Goal: Information Seeking & Learning: Find specific fact

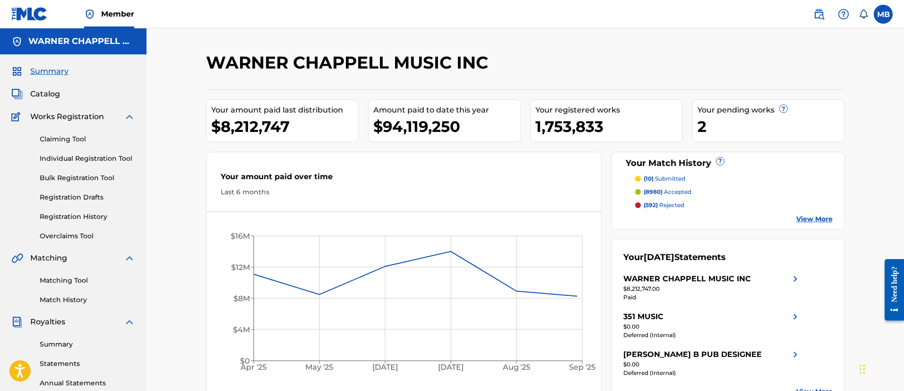
click at [818, 16] on img at bounding box center [818, 14] width 11 height 11
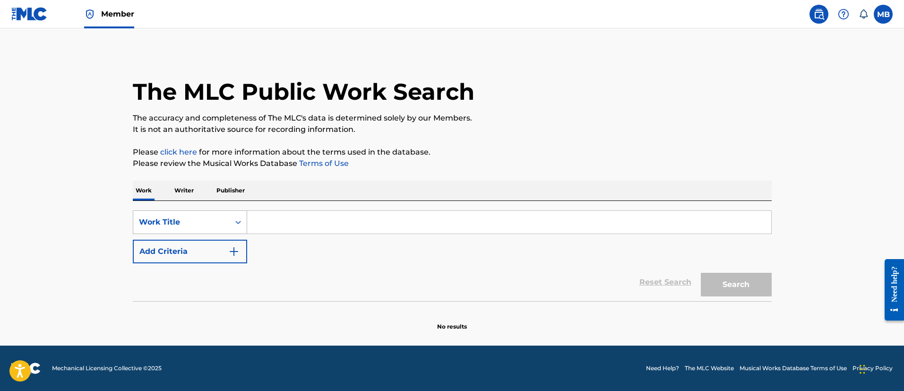
click at [199, 216] on div "Work Title" at bounding box center [181, 221] width 85 height 11
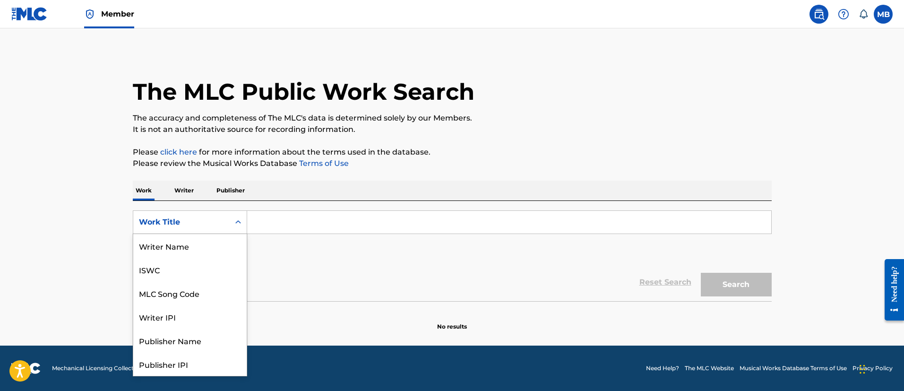
scroll to position [47, 0]
click at [193, 239] on div "MLC Song Code" at bounding box center [189, 246] width 113 height 24
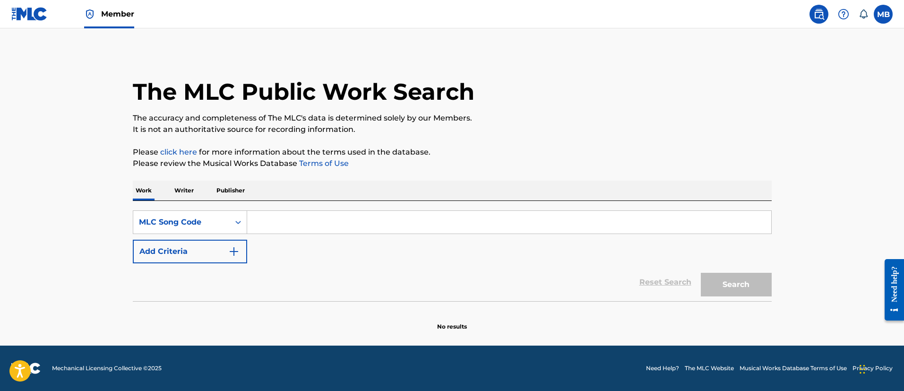
click at [319, 223] on input "Search Form" at bounding box center [509, 222] width 524 height 23
paste input "TD3GQL"
type input "TD3GQL"
click at [701, 273] on button "Search" at bounding box center [736, 285] width 71 height 24
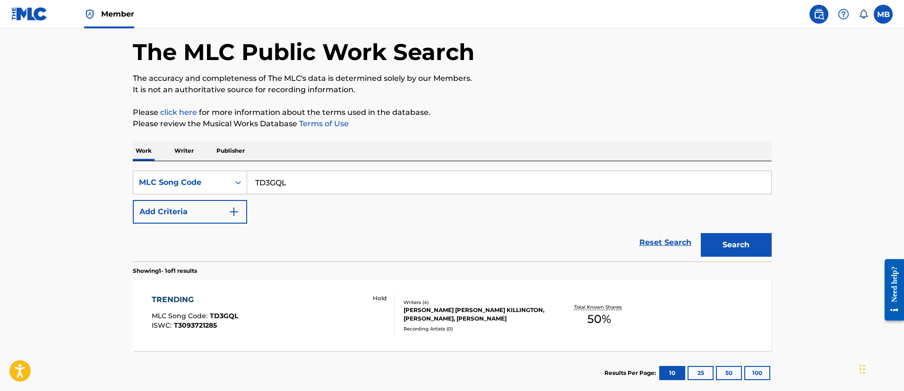
scroll to position [94, 0]
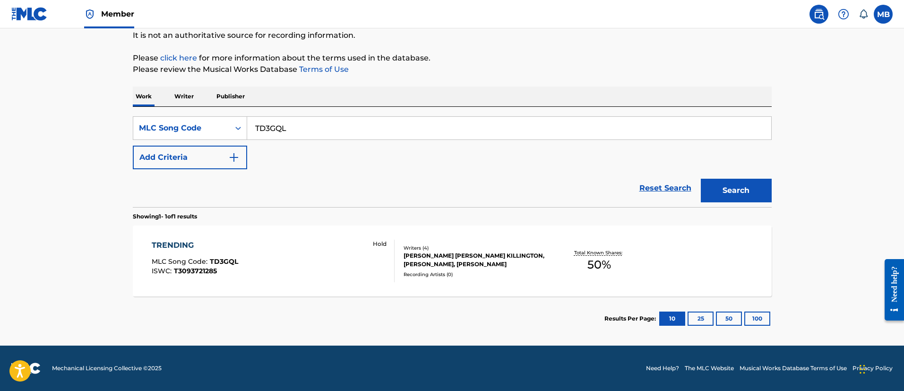
click at [303, 262] on div "TRENDING MLC Song Code : TD3GQL ISWC : T3093721285 Hold" at bounding box center [273, 261] width 243 height 43
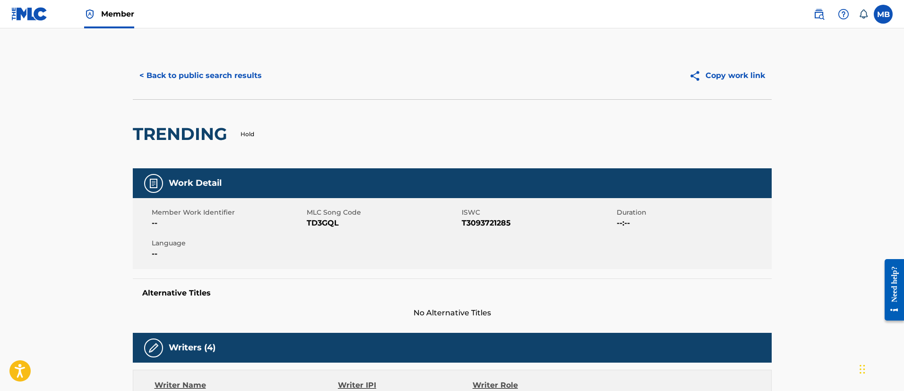
click at [209, 79] on button "< Back to public search results" at bounding box center [201, 76] width 136 height 24
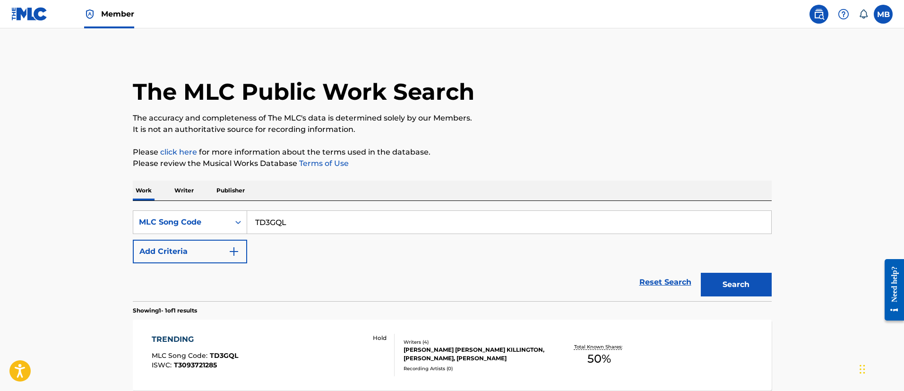
scroll to position [69, 0]
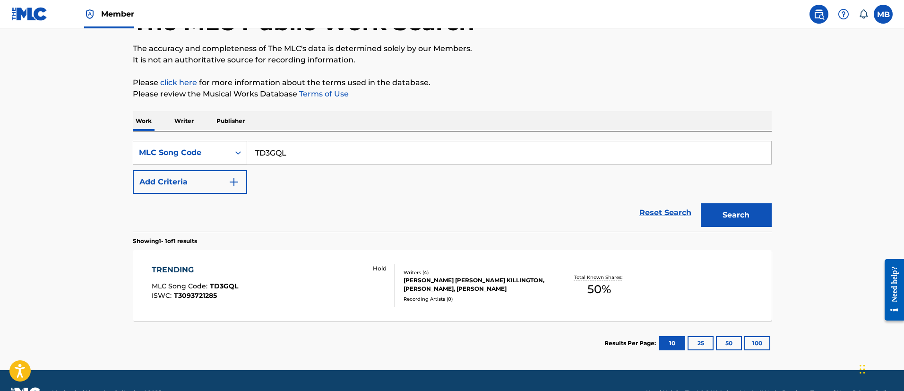
drag, startPoint x: 298, startPoint y: 141, endPoint x: 227, endPoint y: 146, distance: 70.5
click at [234, 146] on div "SearchWithCriteriaf8b6d101-8cb9-489e-9ddb-b7623459af9b MLC Song Code TD3GQL" at bounding box center [452, 153] width 639 height 24
paste input "W6VUU"
type input "TW6VUU"
click at [701, 203] on button "Search" at bounding box center [736, 215] width 71 height 24
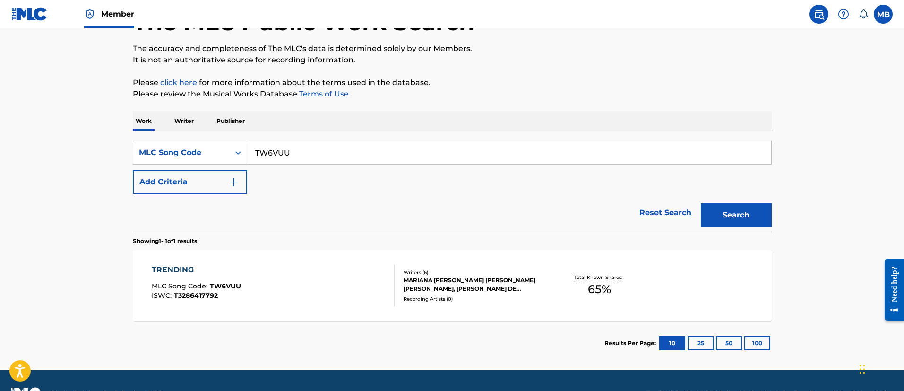
click at [265, 259] on div "Showing 1 - 1 of 1 results TRENDING MLC Song Code : TW6VUU ISWC : T3286417792 W…" at bounding box center [452, 299] width 639 height 134
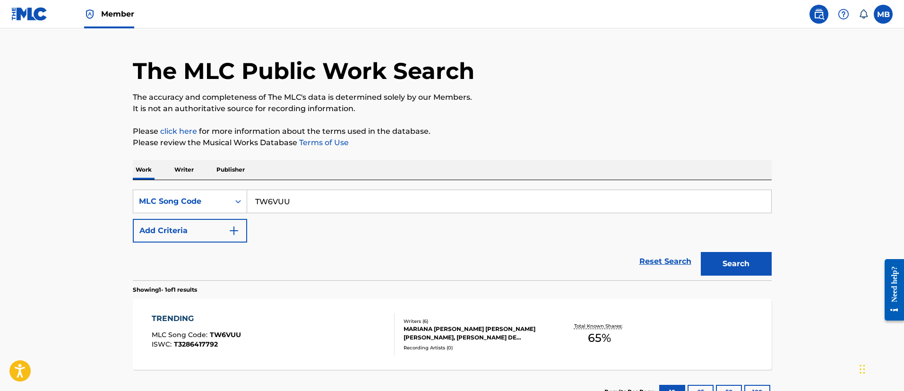
scroll to position [71, 0]
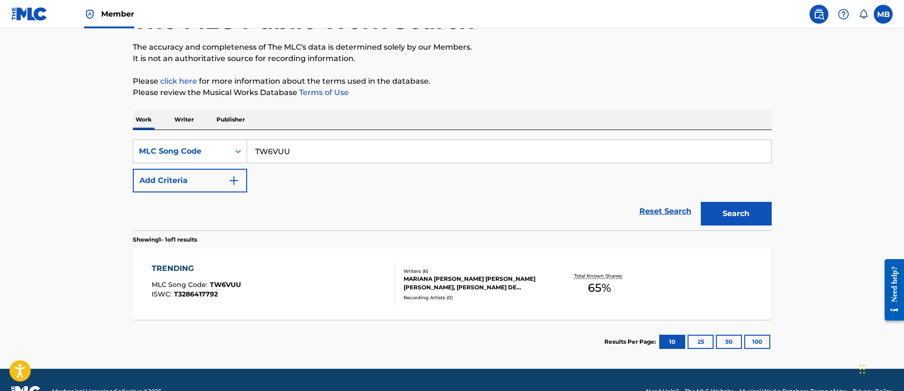
click at [268, 269] on div "TRENDING MLC Song Code : TW6VUU ISWC : T3286417792" at bounding box center [273, 284] width 243 height 43
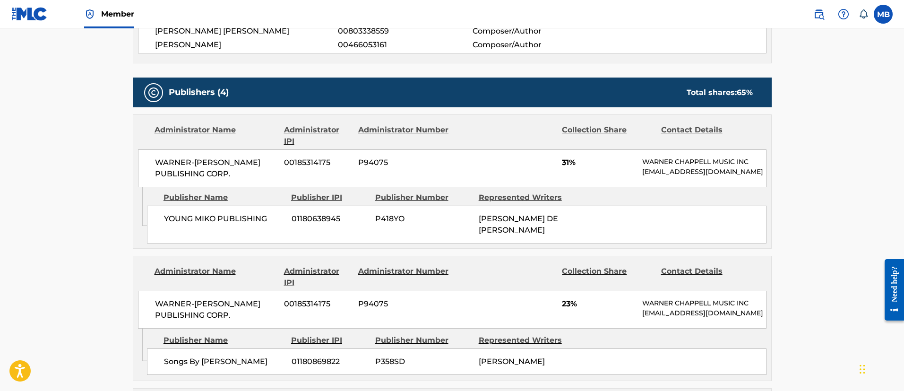
scroll to position [354, 0]
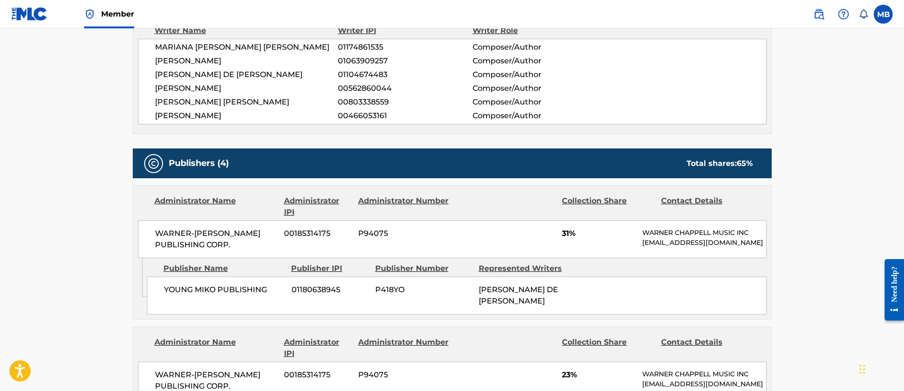
drag, startPoint x: 243, startPoint y: 123, endPoint x: 141, endPoint y: 126, distance: 102.6
click at [141, 124] on div "[PERSON_NAME] [PERSON_NAME] 01174861535 Composer/Author [PERSON_NAME] 010639092…" at bounding box center [452, 82] width 629 height 86
copy span "[PERSON_NAME]"
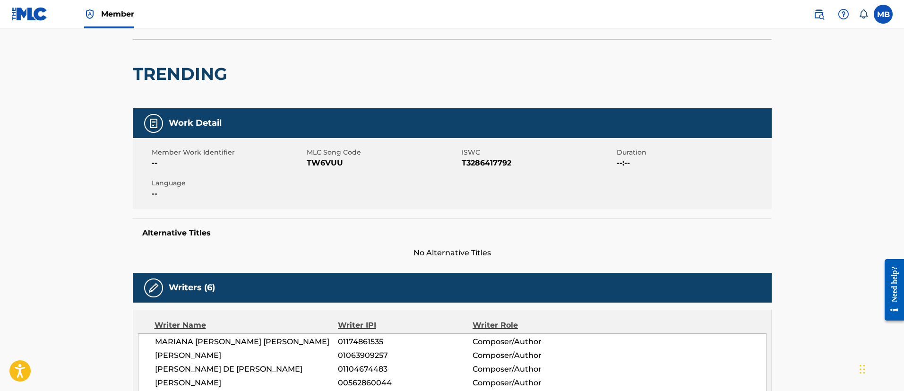
scroll to position [0, 0]
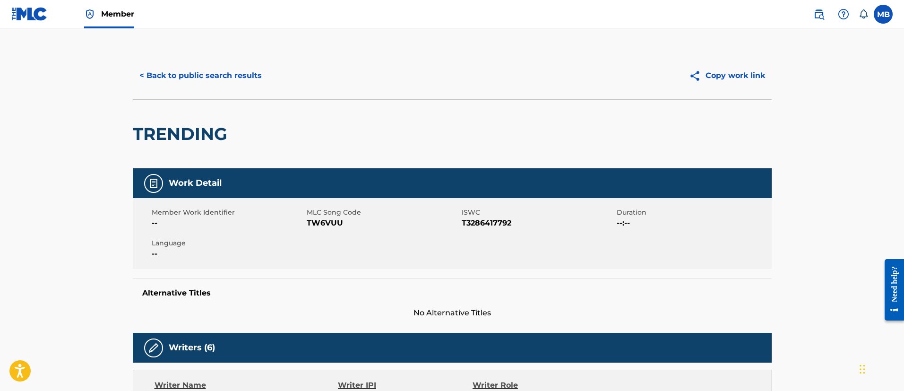
click at [206, 57] on div "< Back to public search results Copy work link" at bounding box center [452, 75] width 639 height 47
click at [211, 74] on button "< Back to public search results" at bounding box center [201, 76] width 136 height 24
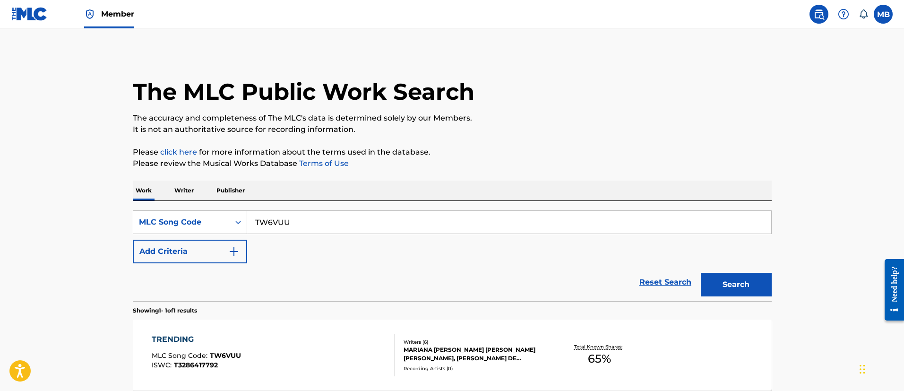
scroll to position [69, 0]
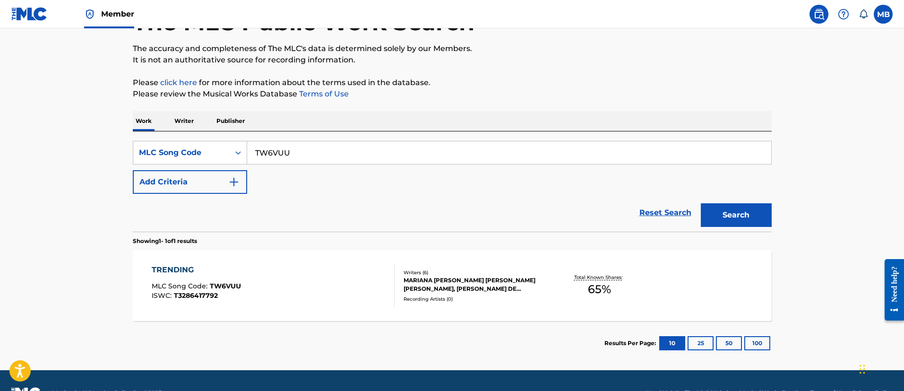
drag, startPoint x: 353, startPoint y: 148, endPoint x: 81, endPoint y: 137, distance: 272.4
click at [92, 141] on main "The MLC Public Work Search The accuracy and completeness of The MLC's data is d…" at bounding box center [452, 164] width 904 height 411
click at [701, 203] on button "Search" at bounding box center [736, 215] width 71 height 24
click at [335, 276] on div "TRENDING MLC Song Code : TW6VUU ISWC : T3286417792" at bounding box center [273, 285] width 243 height 43
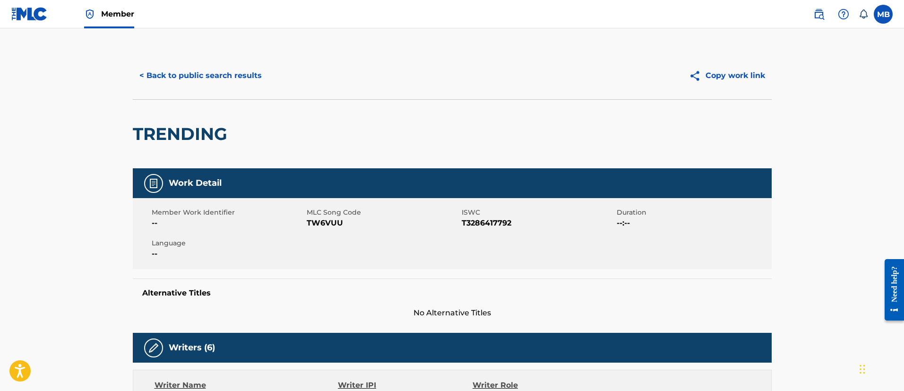
click at [196, 88] on div "< Back to public search results Copy work link" at bounding box center [452, 75] width 639 height 47
click at [214, 81] on button "< Back to public search results" at bounding box center [201, 76] width 136 height 24
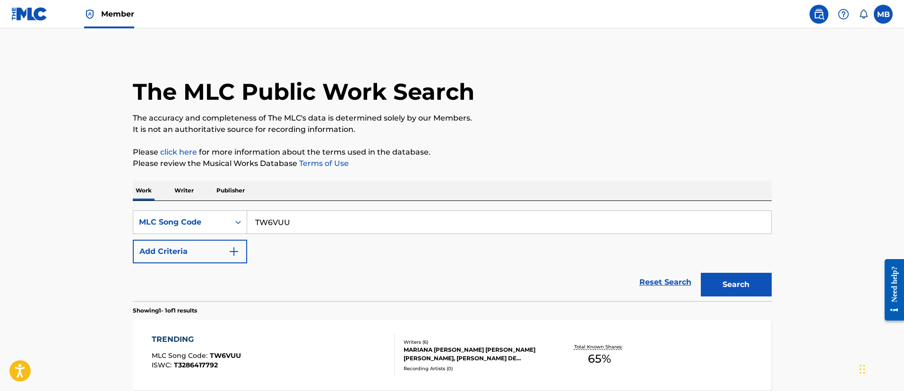
scroll to position [69, 0]
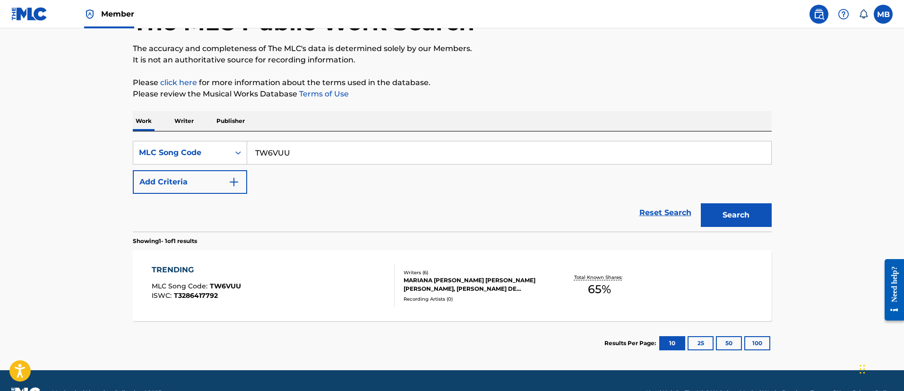
drag, startPoint x: 292, startPoint y: 151, endPoint x: 100, endPoint y: 158, distance: 192.0
click at [102, 158] on main "The MLC Public Work Search The accuracy and completeness of The MLC's data is d…" at bounding box center [452, 164] width 904 height 411
paste input "G2044L"
type input "G2044L"
click at [701, 203] on button "Search" at bounding box center [736, 215] width 71 height 24
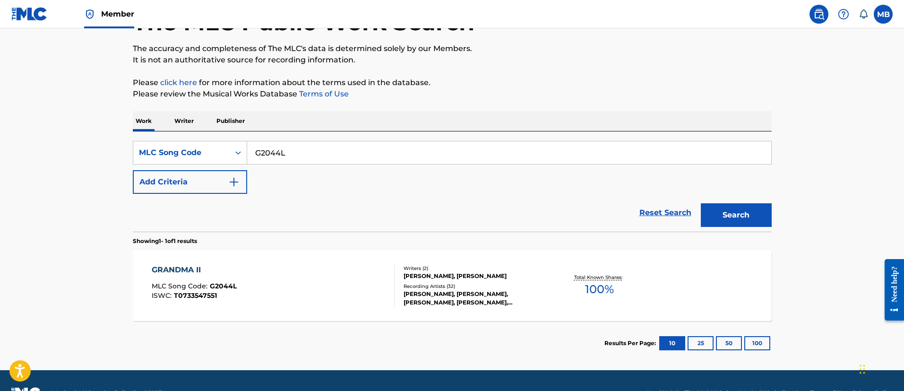
click at [340, 290] on div "GRANDMA II MLC Song Code : G2044L ISWC : T0733547551" at bounding box center [273, 285] width 243 height 43
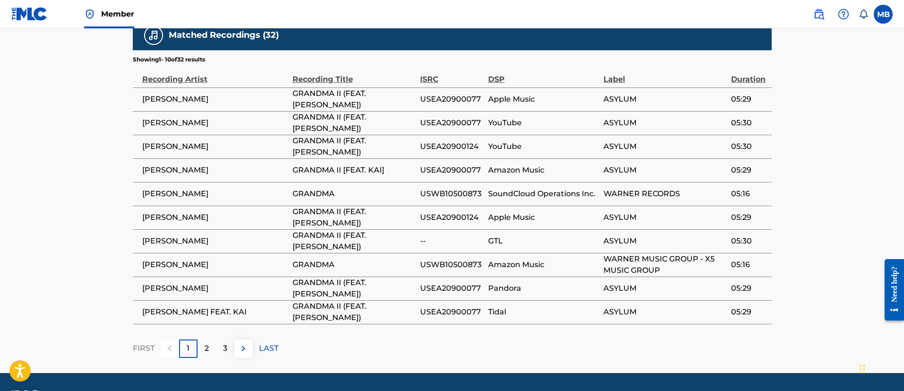
scroll to position [530, 0]
